Goal: Navigation & Orientation: Find specific page/section

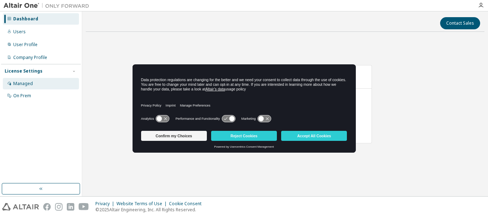
click at [27, 83] on div "Managed" at bounding box center [23, 84] width 20 height 6
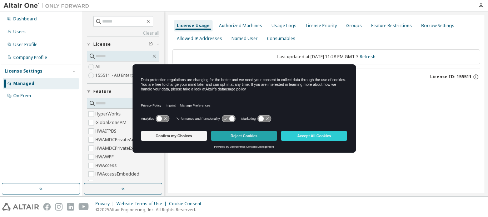
click at [255, 136] on button "Reject Cookies" at bounding box center [244, 136] width 66 height 10
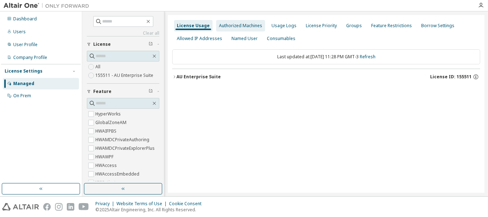
click at [252, 25] on div "Authorized Machines" at bounding box center [240, 26] width 43 height 6
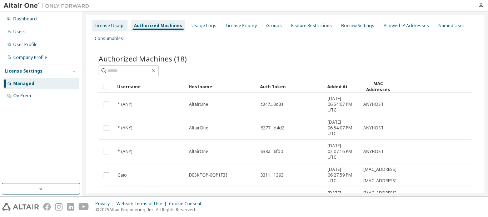
click at [101, 23] on div "License Usage" at bounding box center [110, 26] width 30 height 6
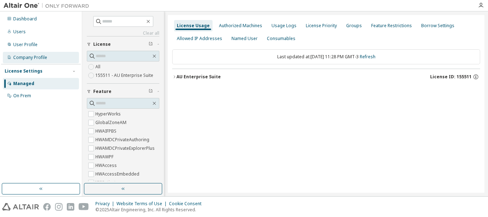
click at [39, 58] on div "Company Profile" at bounding box center [30, 58] width 34 height 6
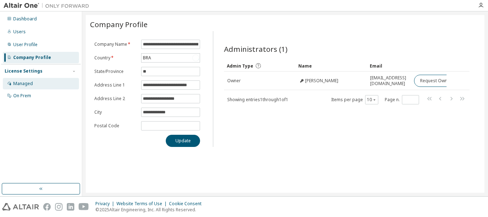
click at [47, 88] on div "Managed" at bounding box center [41, 83] width 76 height 11
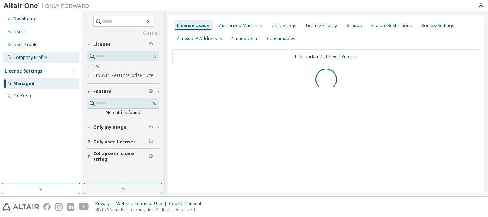
click at [56, 55] on div "Company Profile" at bounding box center [41, 57] width 76 height 11
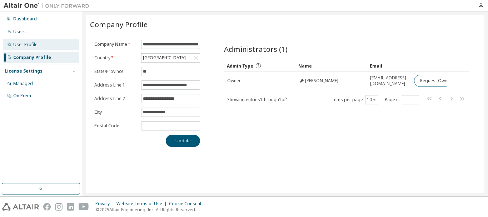
click at [49, 43] on div "User Profile" at bounding box center [41, 44] width 76 height 11
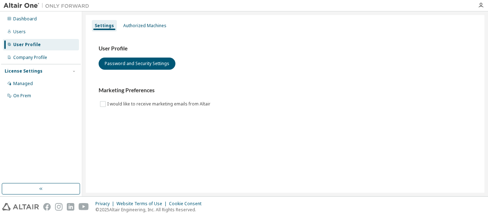
click at [142, 19] on div "Settings Authorized Machines User Profile Password and Security Settings Market…" at bounding box center [285, 103] width 399 height 177
click at [146, 25] on div "Authorized Machines" at bounding box center [144, 26] width 43 height 6
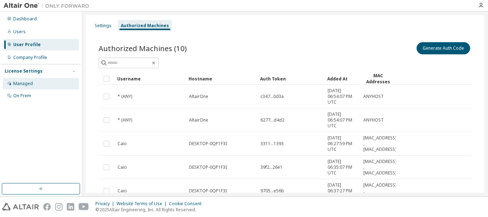
click at [21, 88] on div "Managed" at bounding box center [41, 83] width 76 height 11
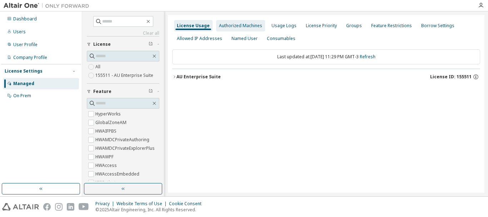
click at [229, 30] on div "Authorized Machines" at bounding box center [240, 25] width 49 height 11
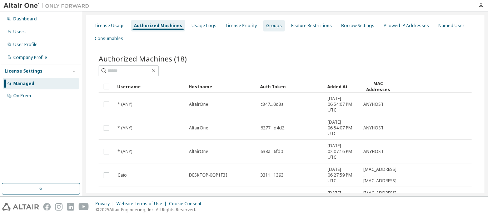
click at [269, 26] on div "Groups" at bounding box center [274, 26] width 16 height 6
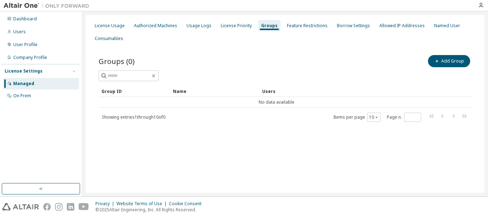
click at [46, 71] on div "License Settings" at bounding box center [41, 71] width 72 height 6
click at [56, 96] on div "On Prem" at bounding box center [41, 95] width 76 height 11
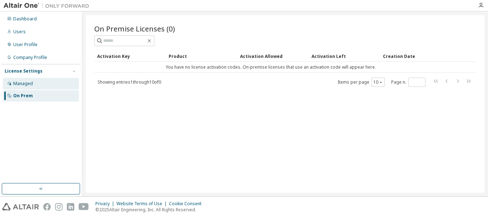
click at [51, 87] on div "Managed" at bounding box center [41, 83] width 76 height 11
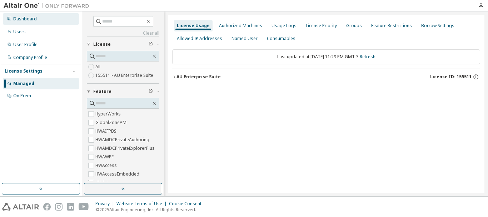
click at [24, 17] on div "Dashboard" at bounding box center [25, 19] width 24 height 6
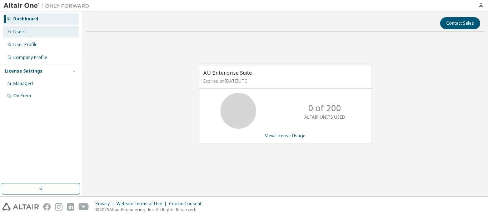
click at [32, 36] on div "Users" at bounding box center [41, 31] width 76 height 11
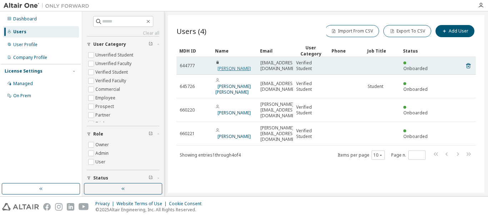
click at [234, 65] on link "[PERSON_NAME]" at bounding box center [233, 68] width 33 height 6
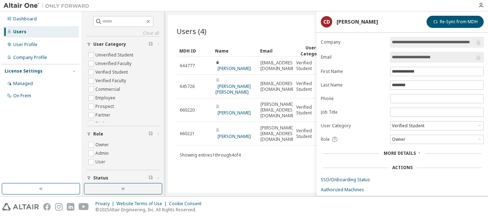
click at [232, 2] on div at bounding box center [283, 5] width 381 height 11
click at [244, 12] on div "Clear all Status Role Owner Admin User User Category Unverified Student Unverif…" at bounding box center [285, 103] width 406 height 185
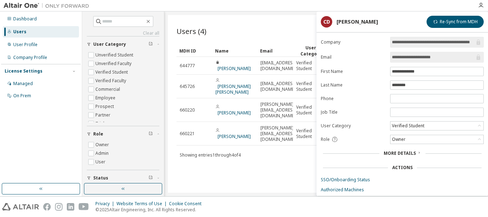
click at [304, 167] on div "Users (4) Import From CSV Export To CSV Add User Clear Load Save Save As Field …" at bounding box center [326, 103] width 316 height 177
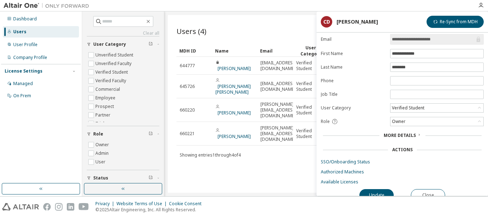
scroll to position [27, 0]
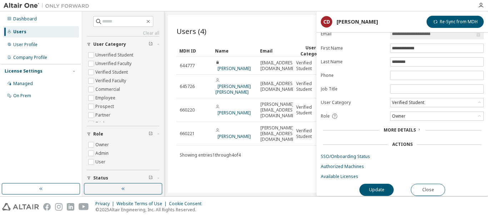
click at [20, 29] on div "Users" at bounding box center [19, 32] width 13 height 6
click at [27, 46] on div "User Profile" at bounding box center [25, 45] width 24 height 6
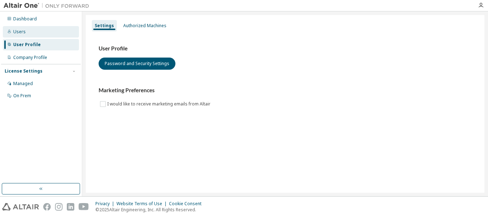
click at [40, 33] on div "Users" at bounding box center [41, 31] width 76 height 11
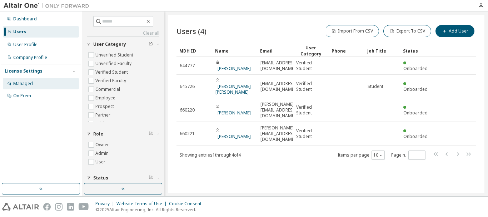
click at [27, 81] on div "Managed" at bounding box center [23, 84] width 20 height 6
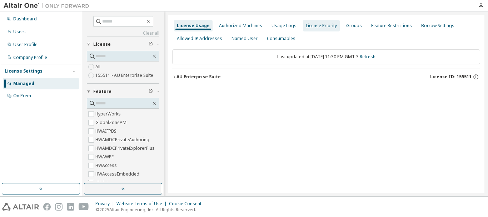
click at [319, 30] on div "License Priority" at bounding box center [321, 25] width 37 height 11
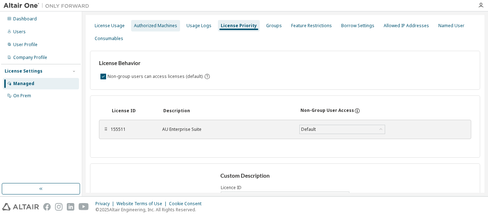
click at [172, 26] on div "Authorized Machines" at bounding box center [155, 26] width 43 height 6
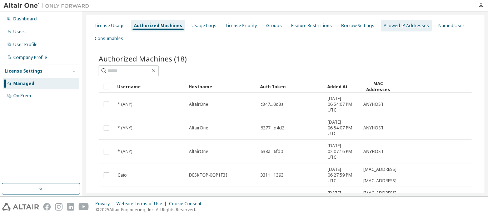
click at [406, 24] on div "Allowed IP Addresses" at bounding box center [406, 26] width 45 height 6
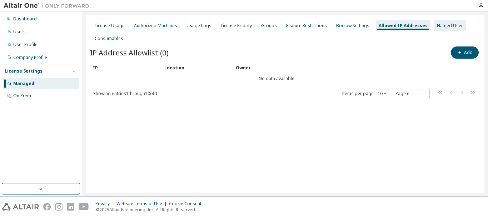
click at [437, 27] on div "Named User" at bounding box center [450, 26] width 26 height 6
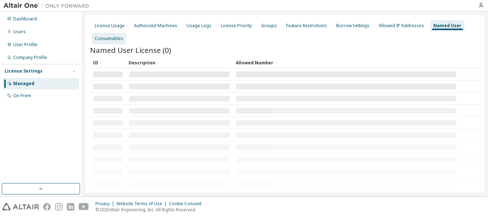
click at [116, 39] on div "Consumables" at bounding box center [109, 39] width 29 height 6
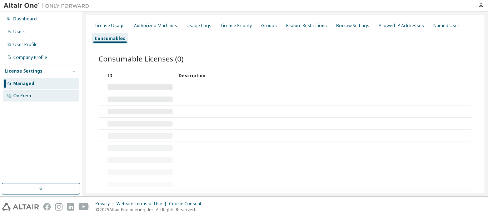
click at [32, 95] on div "On Prem" at bounding box center [41, 95] width 76 height 11
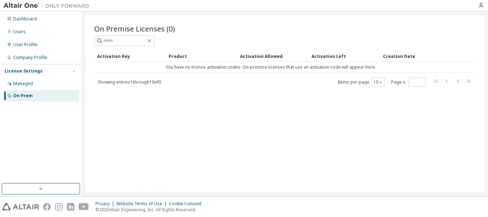
click at [27, 51] on div "Dashboard Users User Profile Company Profile License Settings Managed On Prem" at bounding box center [41, 57] width 80 height 90
click at [27, 52] on div "Company Profile" at bounding box center [41, 57] width 76 height 11
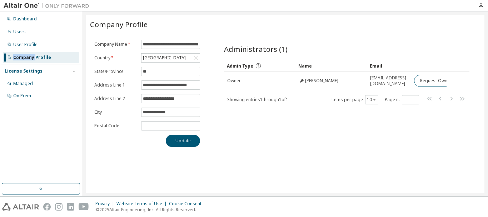
click at [27, 52] on div "Company Profile" at bounding box center [41, 57] width 76 height 11
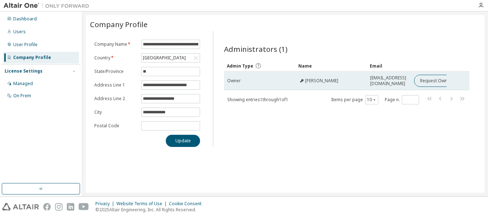
click at [309, 78] on span "[PERSON_NAME]" at bounding box center [321, 81] width 33 height 6
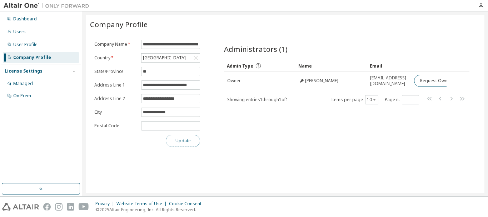
click at [195, 141] on button "Update" at bounding box center [183, 141] width 34 height 12
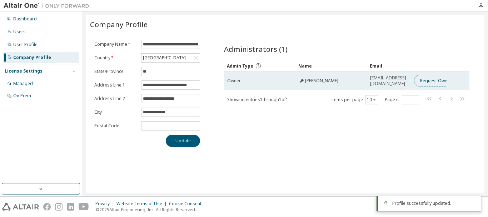
click at [436, 81] on button "Request Owner Change" at bounding box center [444, 81] width 60 height 12
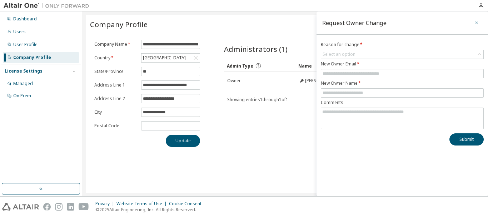
click at [476, 24] on icon "button" at bounding box center [476, 23] width 5 height 6
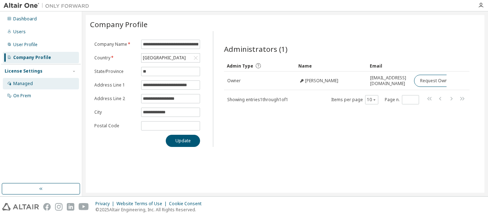
click at [32, 80] on div "Managed" at bounding box center [41, 83] width 76 height 11
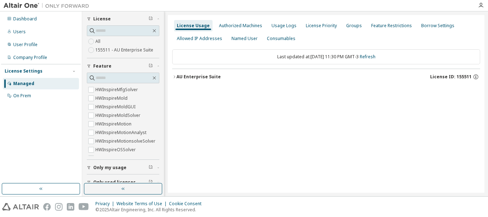
scroll to position [50, 0]
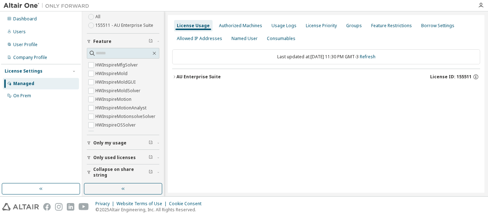
click at [125, 156] on span "Only used licenses" at bounding box center [114, 158] width 42 height 6
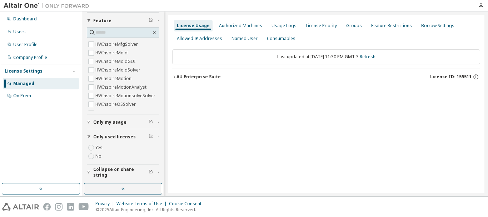
click at [108, 127] on button "Only my usage" at bounding box center [123, 122] width 72 height 16
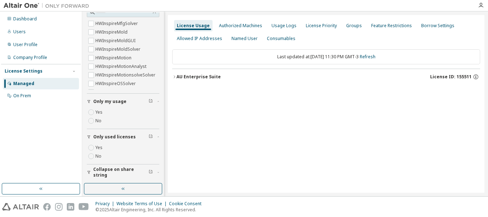
scroll to position [91, 0]
click at [142, 190] on button "button" at bounding box center [123, 188] width 78 height 11
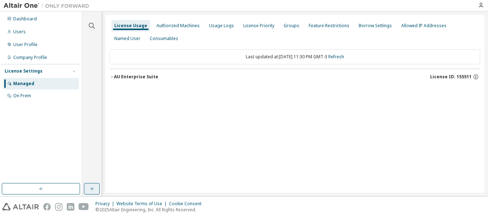
scroll to position [0, 0]
click at [177, 33] on div "License Usage Authorized Machines Usage Logs License Priority Groups Feature Re…" at bounding box center [295, 32] width 370 height 26
click at [183, 27] on div "Authorized Machines" at bounding box center [177, 26] width 43 height 6
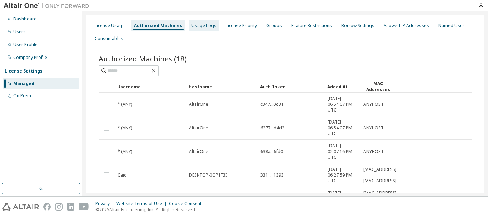
click at [213, 30] on div "Usage Logs" at bounding box center [204, 25] width 31 height 11
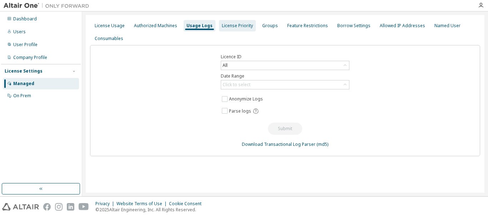
click at [232, 28] on div "License Priority" at bounding box center [237, 26] width 31 height 6
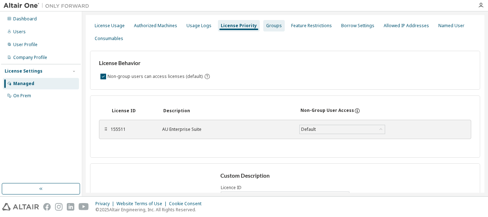
click at [271, 30] on div "Groups" at bounding box center [273, 25] width 21 height 11
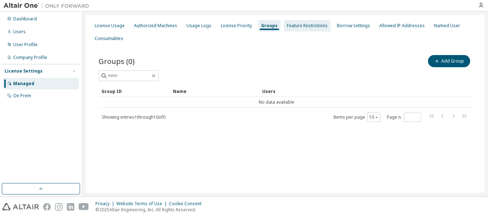
click at [301, 31] on div "Feature Restrictions" at bounding box center [307, 25] width 46 height 11
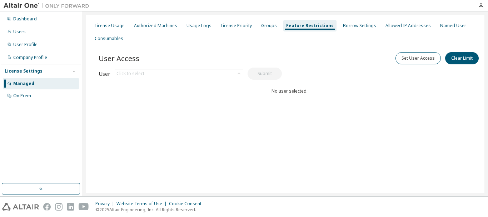
click at [347, 32] on div "License Usage Authorized Machines Usage Logs License Priority Groups Feature Re…" at bounding box center [285, 32] width 390 height 26
click at [347, 25] on div "Borrow Settings" at bounding box center [359, 26] width 33 height 6
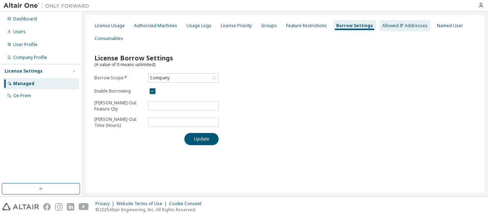
click at [389, 29] on div "Allowed IP Addresses" at bounding box center [404, 25] width 51 height 11
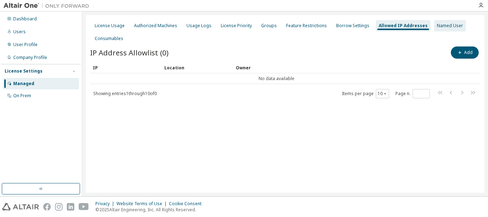
click at [434, 29] on div "Named User" at bounding box center [450, 25] width 32 height 11
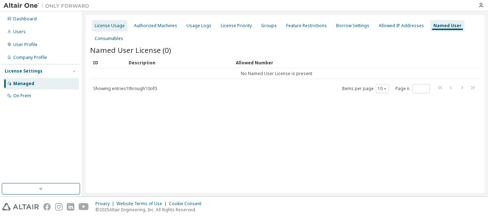
click at [114, 31] on div "License Usage" at bounding box center [110, 25] width 36 height 11
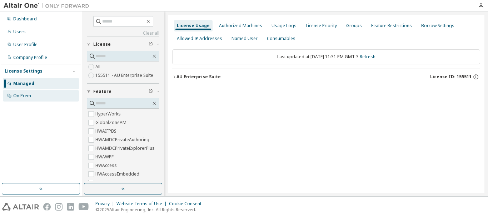
click at [26, 97] on div "On Prem" at bounding box center [22, 96] width 18 height 6
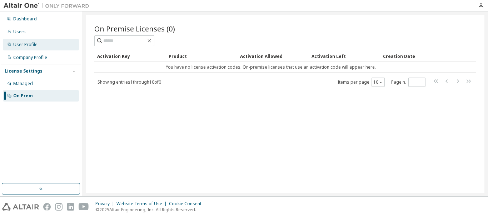
click at [56, 49] on div "User Profile" at bounding box center [41, 44] width 76 height 11
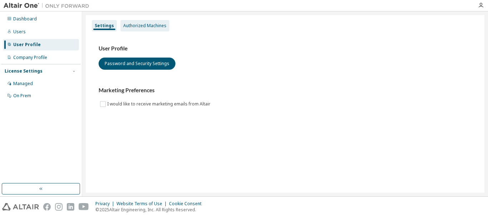
click at [140, 27] on div "Authorized Machines" at bounding box center [144, 26] width 43 height 6
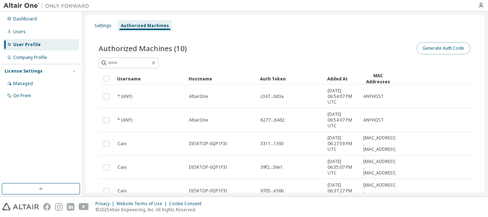
click at [448, 46] on button "Generate Auth Code" at bounding box center [443, 48] width 54 height 12
